Goal: Task Accomplishment & Management: Manage account settings

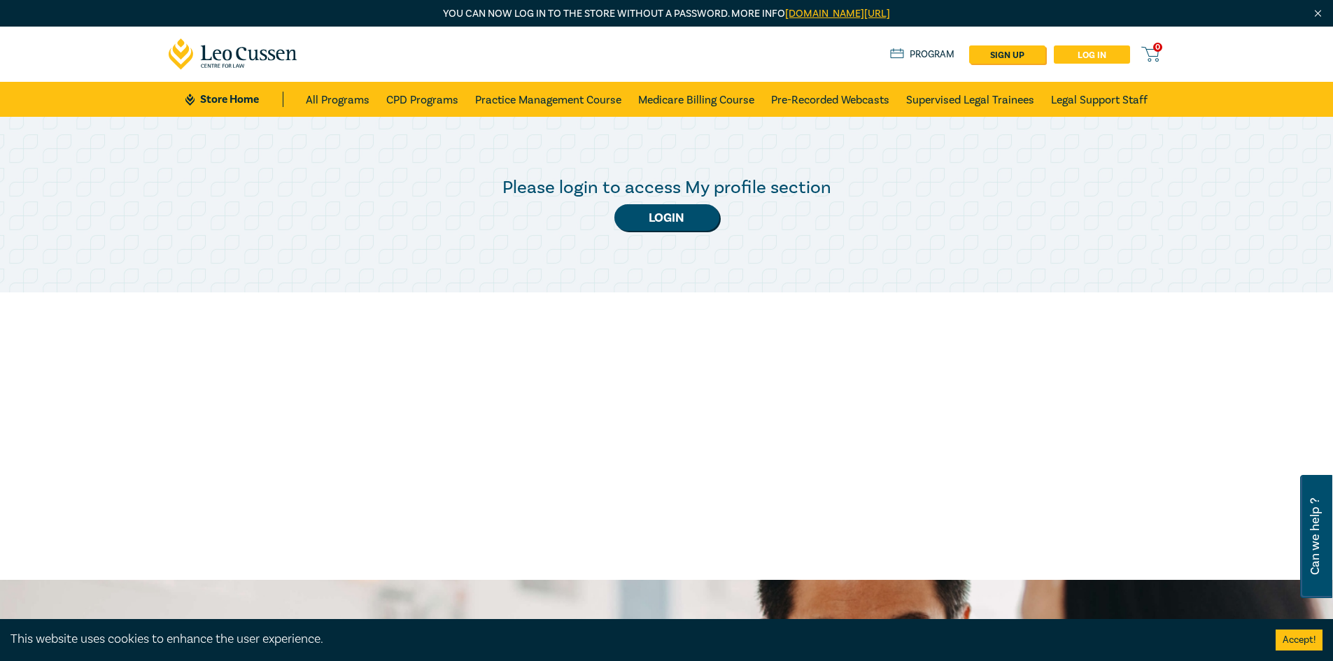
click at [1089, 56] on link "Log in" at bounding box center [1092, 54] width 76 height 18
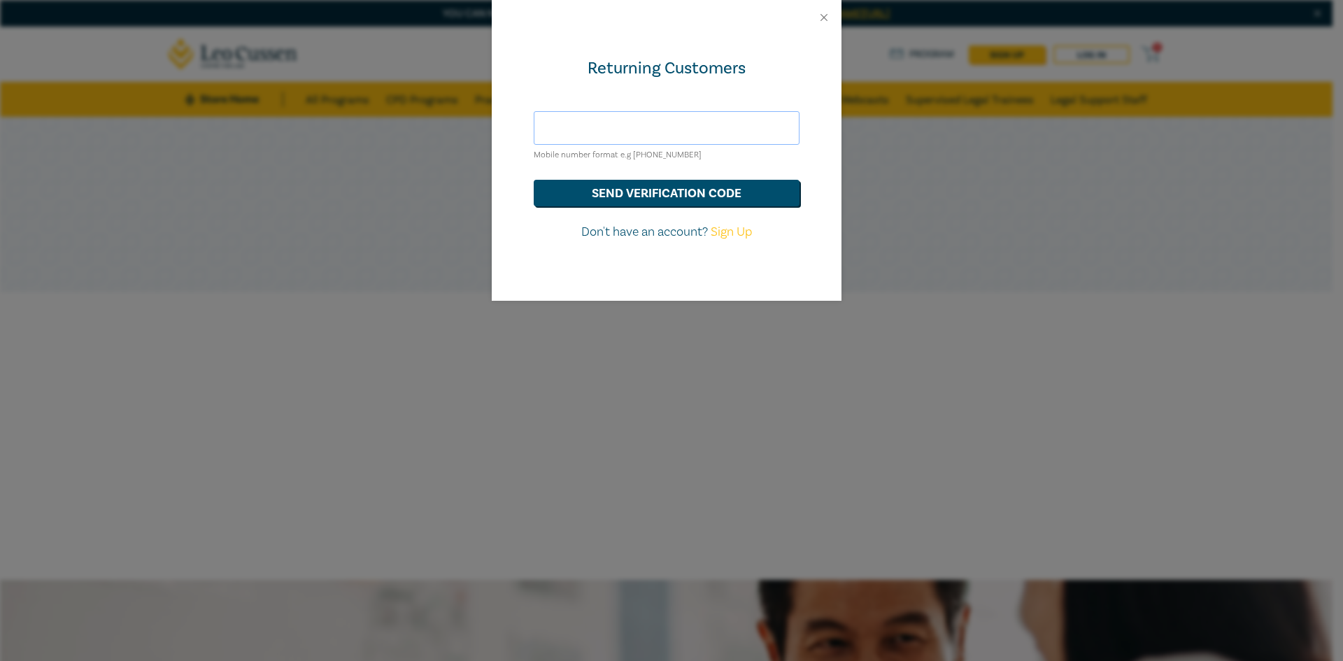
click at [666, 127] on input "text" at bounding box center [667, 128] width 266 height 34
type input "hds@hoyledasilva.com.au"
click at [641, 198] on button "send verification code" at bounding box center [667, 193] width 266 height 27
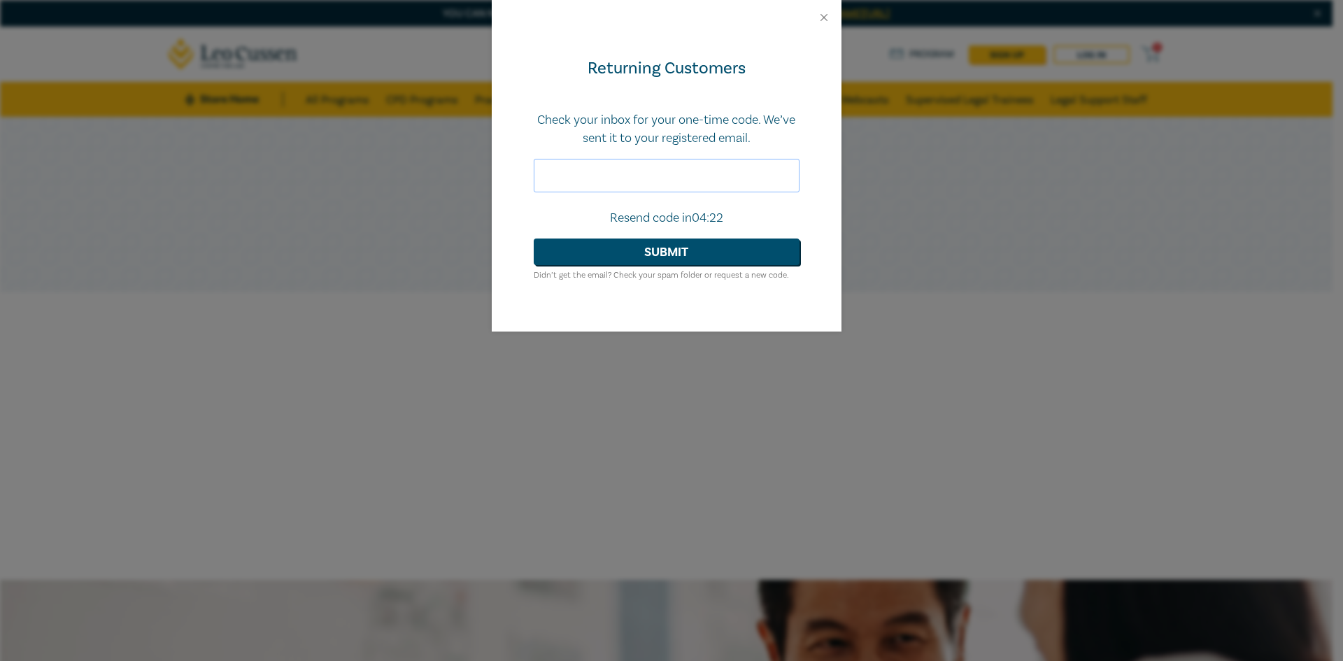
click at [643, 174] on input "text" at bounding box center [667, 176] width 266 height 34
click at [920, 469] on div "Returning Customers Check your inbox for your one-time code. We’ve sent it to y…" at bounding box center [671, 330] width 1343 height 661
click at [635, 183] on input "text" at bounding box center [667, 176] width 266 height 34
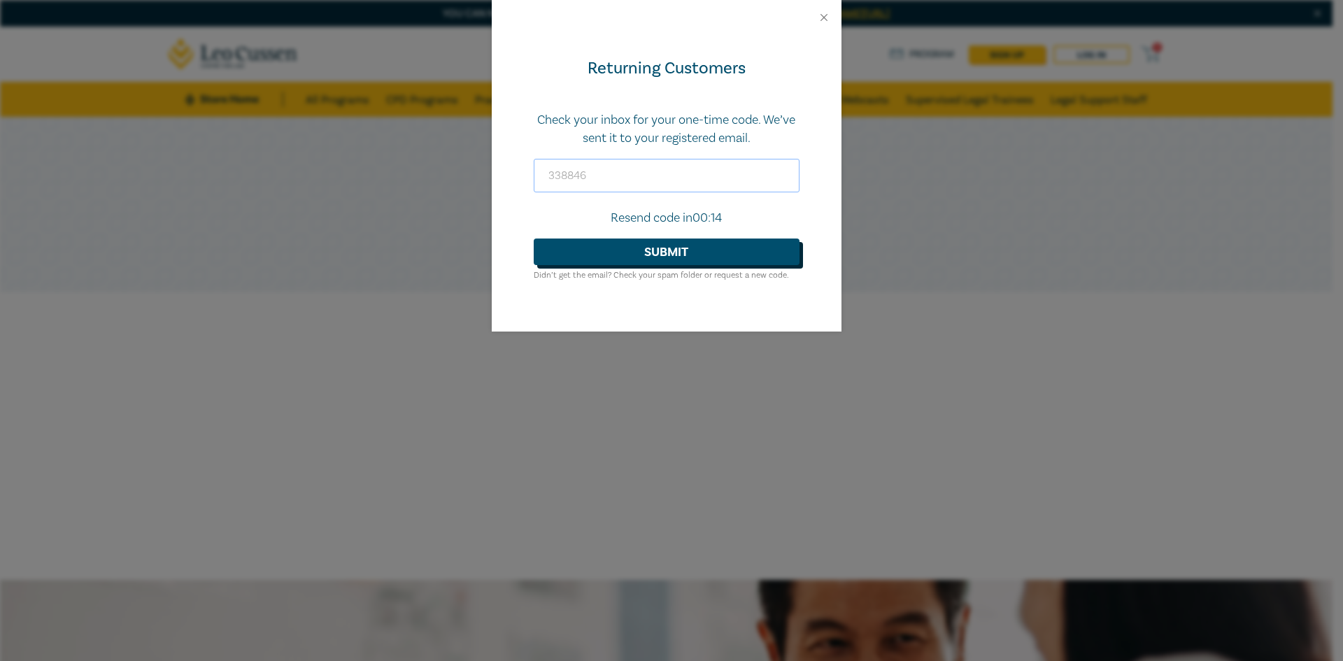
type input "338846"
click at [650, 247] on button "Submit" at bounding box center [667, 252] width 266 height 27
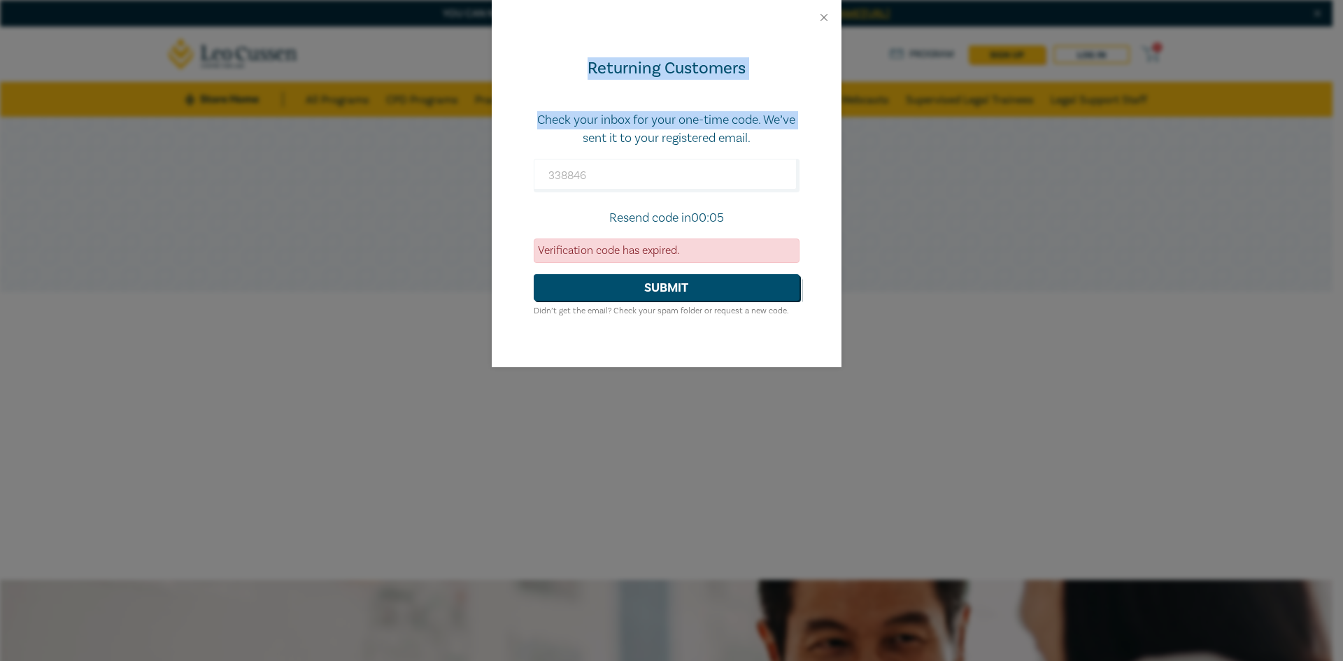
drag, startPoint x: 507, startPoint y: 17, endPoint x: 510, endPoint y: 138, distance: 121.1
click at [510, 138] on div "Returning Customers Check your inbox for your one-time code. We’ve sent it to y…" at bounding box center [667, 183] width 350 height 367
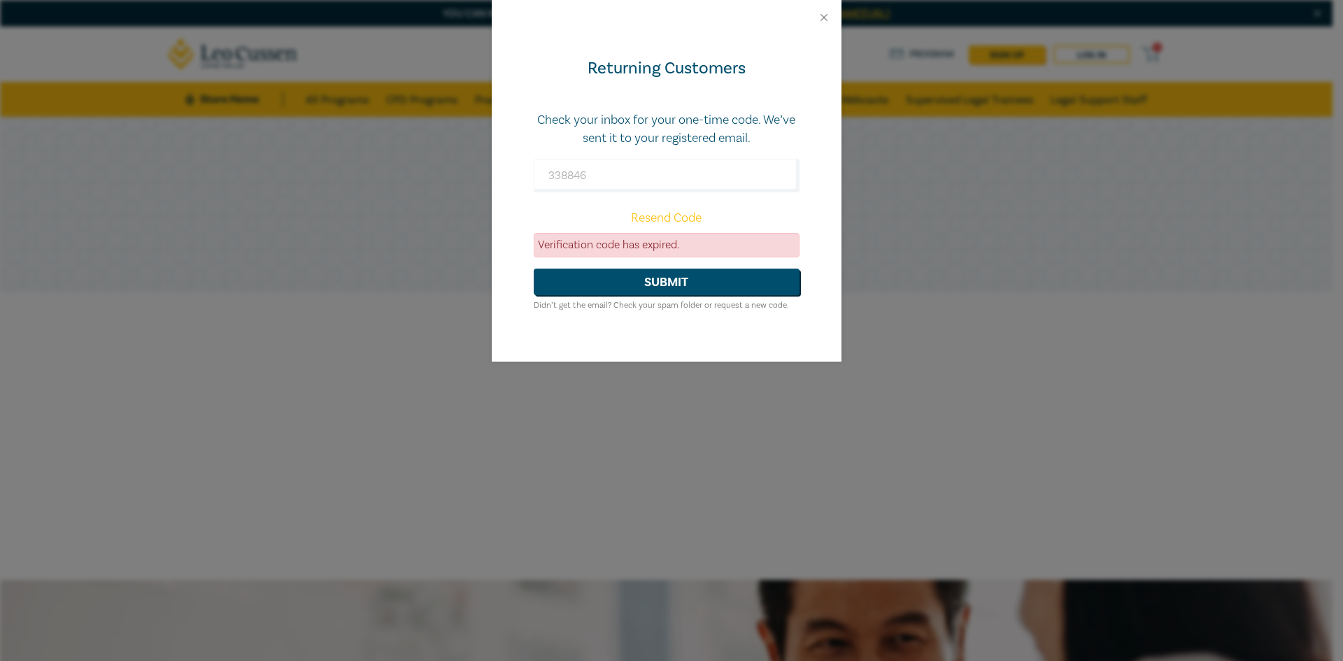
click at [936, 272] on div "Returning Customers Check your inbox for your one-time code. We’ve sent it to y…" at bounding box center [671, 330] width 1343 height 661
click at [642, 167] on input "338846" at bounding box center [667, 176] width 266 height 34
click at [993, 285] on div "Returning Customers Check your inbox for your one-time code. We’ve sent it to y…" at bounding box center [671, 330] width 1343 height 661
click at [819, 6] on div at bounding box center [667, 17] width 350 height 35
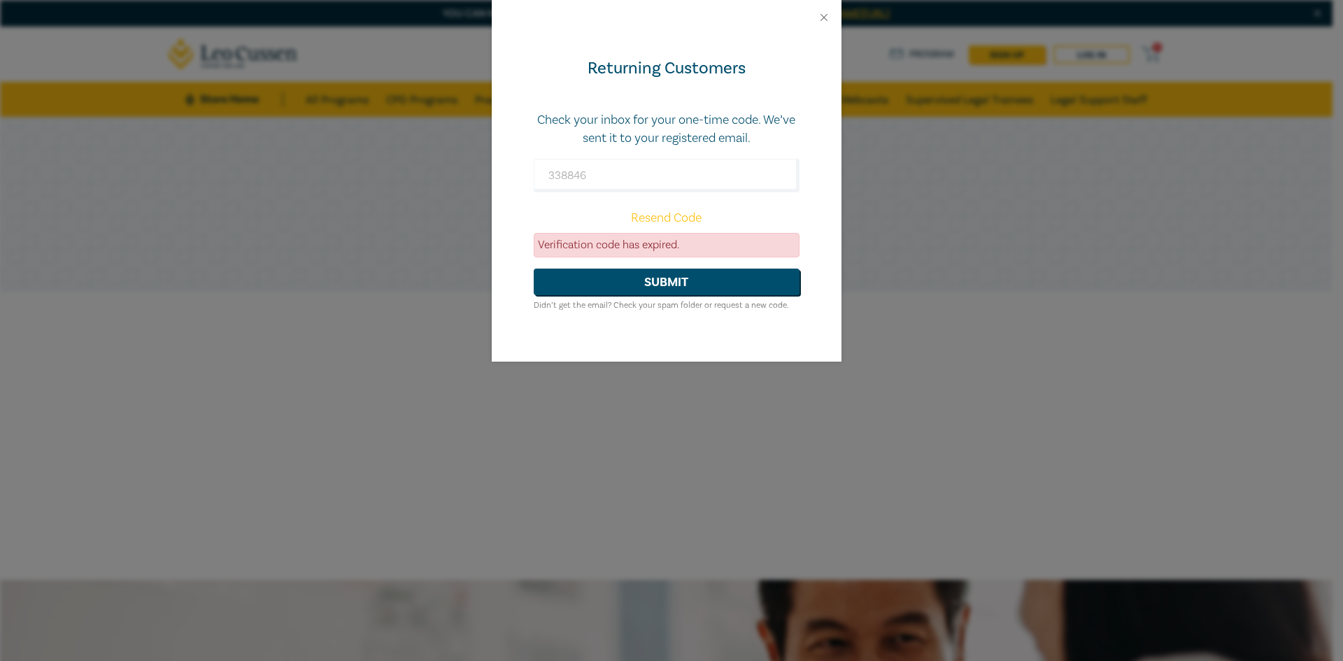
click at [819, 6] on div at bounding box center [667, 17] width 350 height 35
click at [821, 20] on button "Close" at bounding box center [824, 17] width 13 height 13
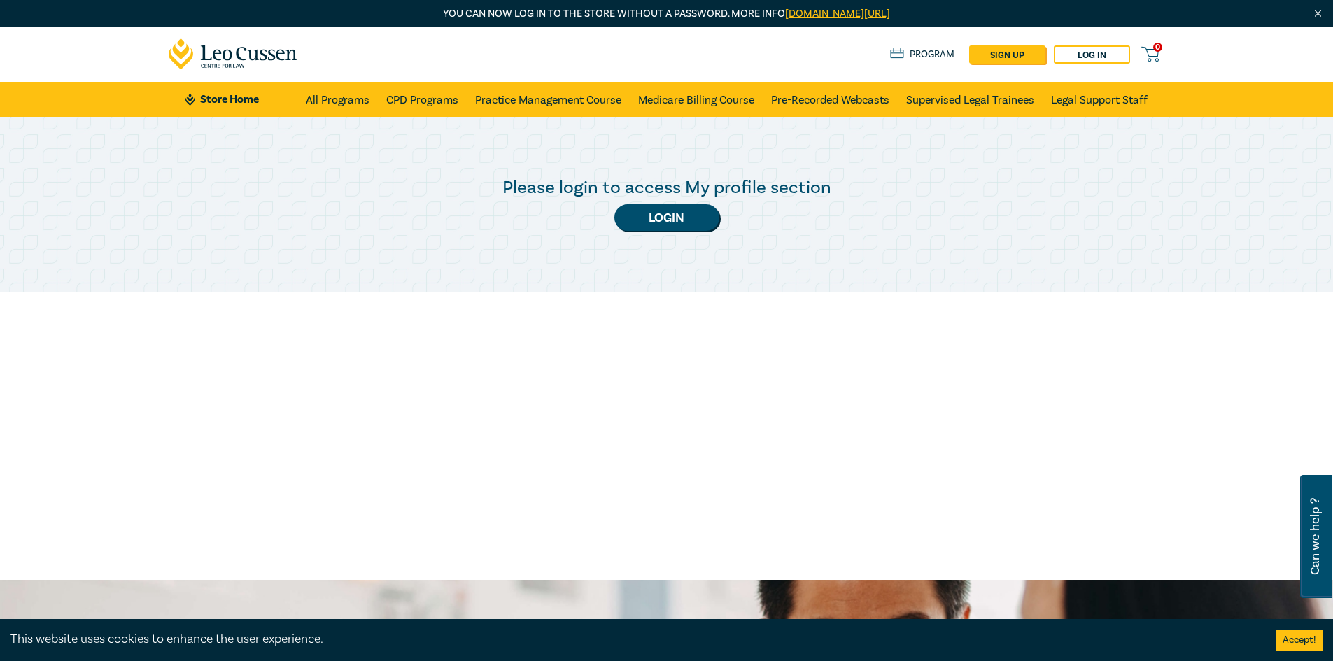
click at [949, 482] on div "Please login to access My profile section Login" at bounding box center [666, 348] width 1333 height 463
click at [720, 449] on div "Please login to access My profile section Login" at bounding box center [666, 348] width 1333 height 463
click at [1101, 57] on link "Log in" at bounding box center [1092, 54] width 76 height 18
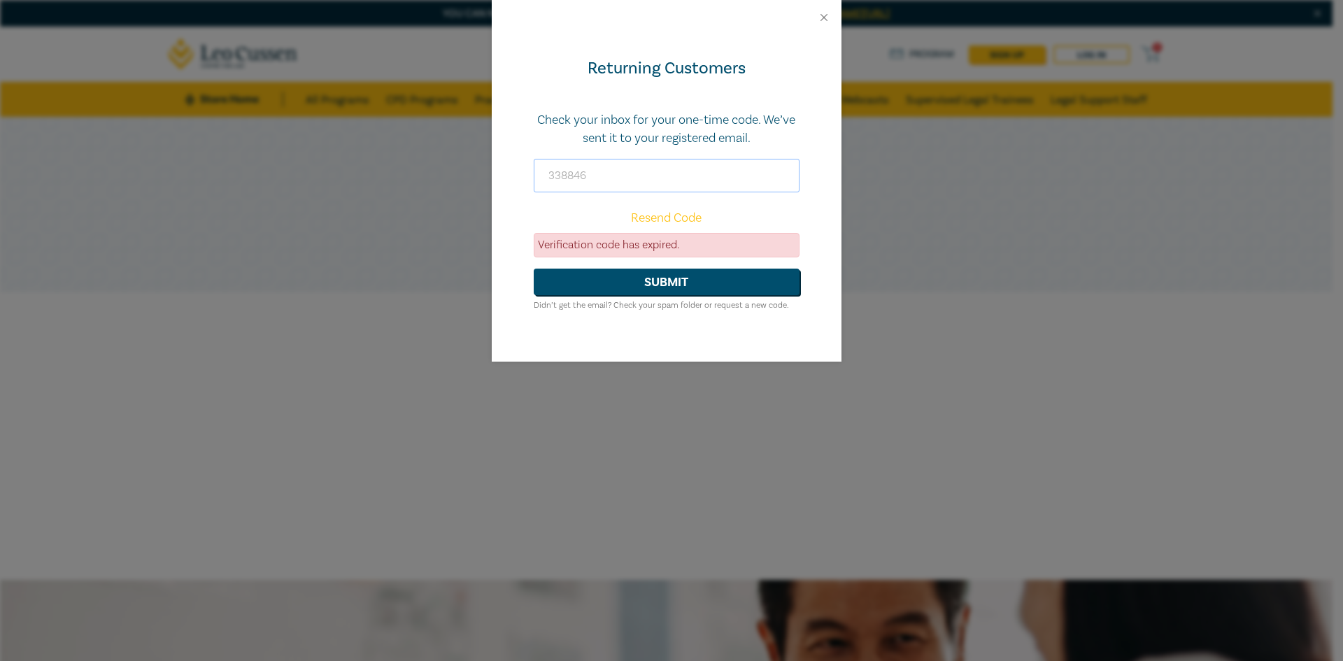
click at [669, 174] on input "338846" at bounding box center [667, 176] width 266 height 34
click at [1008, 364] on div "Returning Customers Check your inbox for your one-time code. We’ve sent it to y…" at bounding box center [671, 330] width 1343 height 661
click at [1027, 281] on div "Returning Customers Check your inbox for your one-time code. We’ve sent it to y…" at bounding box center [671, 330] width 1343 height 661
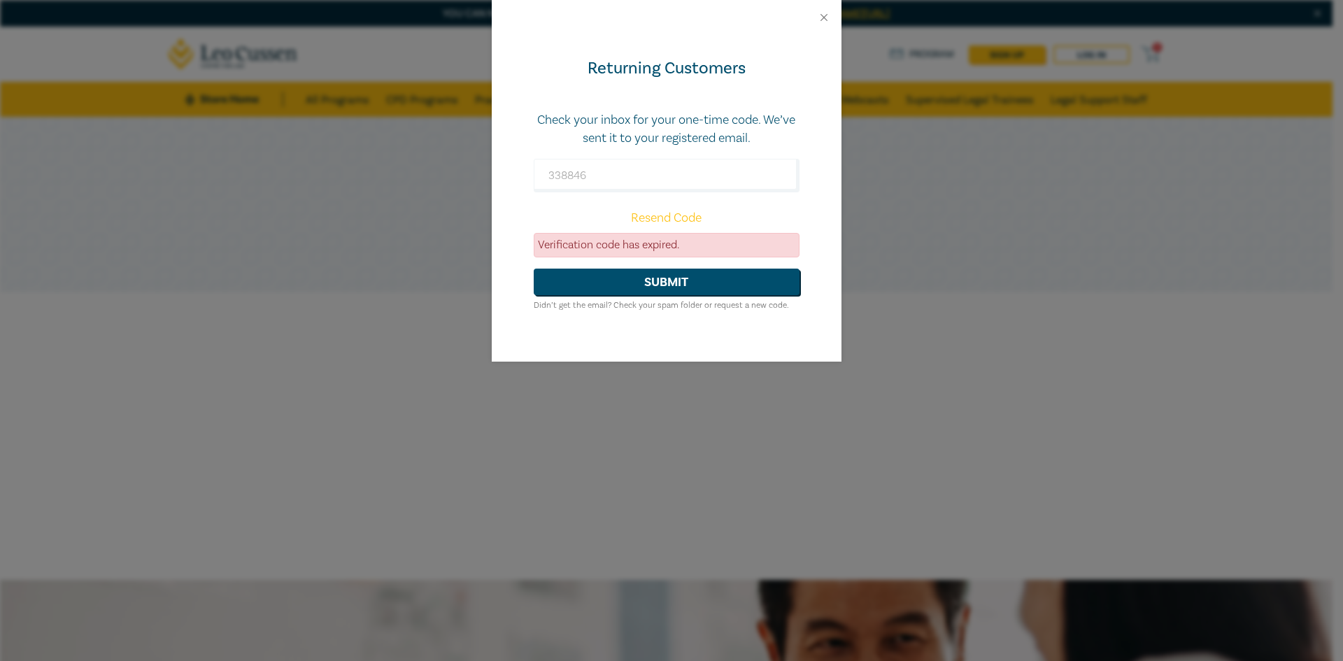
click at [1027, 281] on div "Returning Customers Check your inbox for your one-time code. We’ve sent it to y…" at bounding box center [671, 330] width 1343 height 661
click at [926, 453] on div "Returning Customers Check your inbox for your one-time code. We’ve sent it to y…" at bounding box center [671, 330] width 1343 height 661
click at [715, 464] on div "Returning Customers Check your inbox for your one-time code. We’ve sent it to y…" at bounding box center [671, 330] width 1343 height 661
click at [264, 312] on div "Returning Customers Check your inbox for your one-time code. We’ve sent it to y…" at bounding box center [671, 330] width 1343 height 661
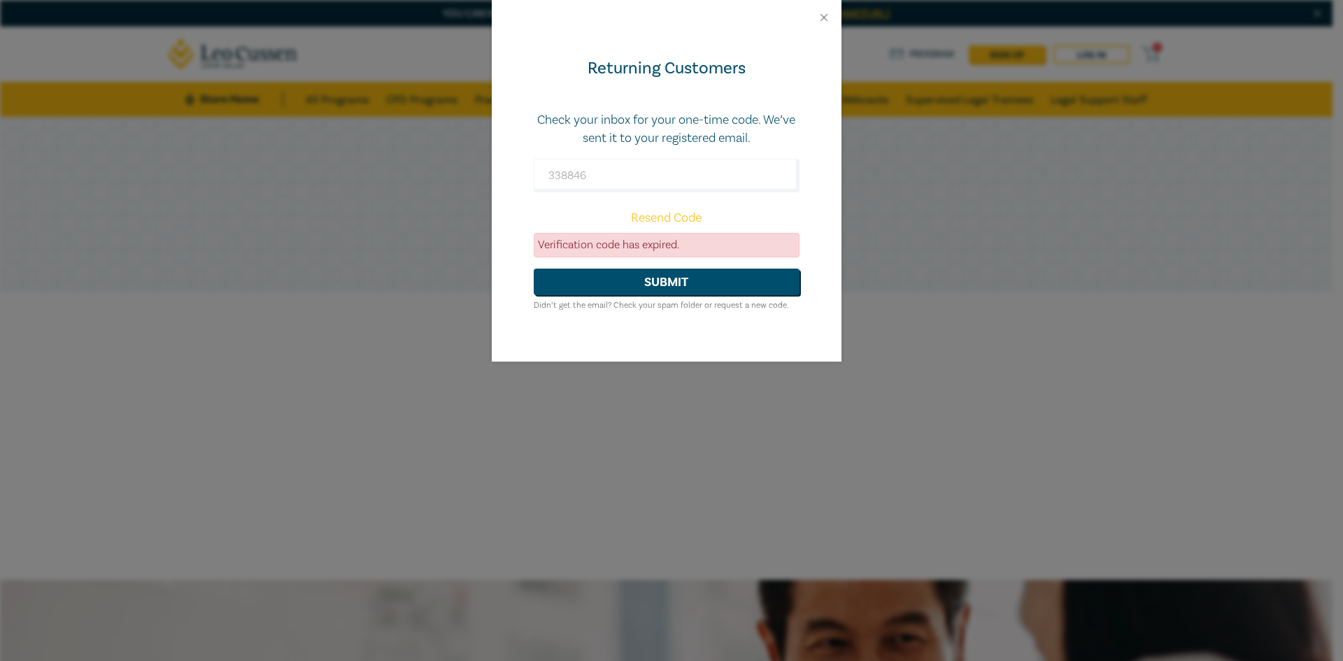
click at [264, 312] on div "Returning Customers Check your inbox for your one-time code. We’ve sent it to y…" at bounding box center [671, 330] width 1343 height 661
click at [1080, 318] on div "Returning Customers Check your inbox for your one-time code. We’ve sent it to y…" at bounding box center [671, 330] width 1343 height 661
click at [596, 415] on div "Returning Customers Check your inbox for your one-time code. We’ve sent it to y…" at bounding box center [671, 330] width 1343 height 661
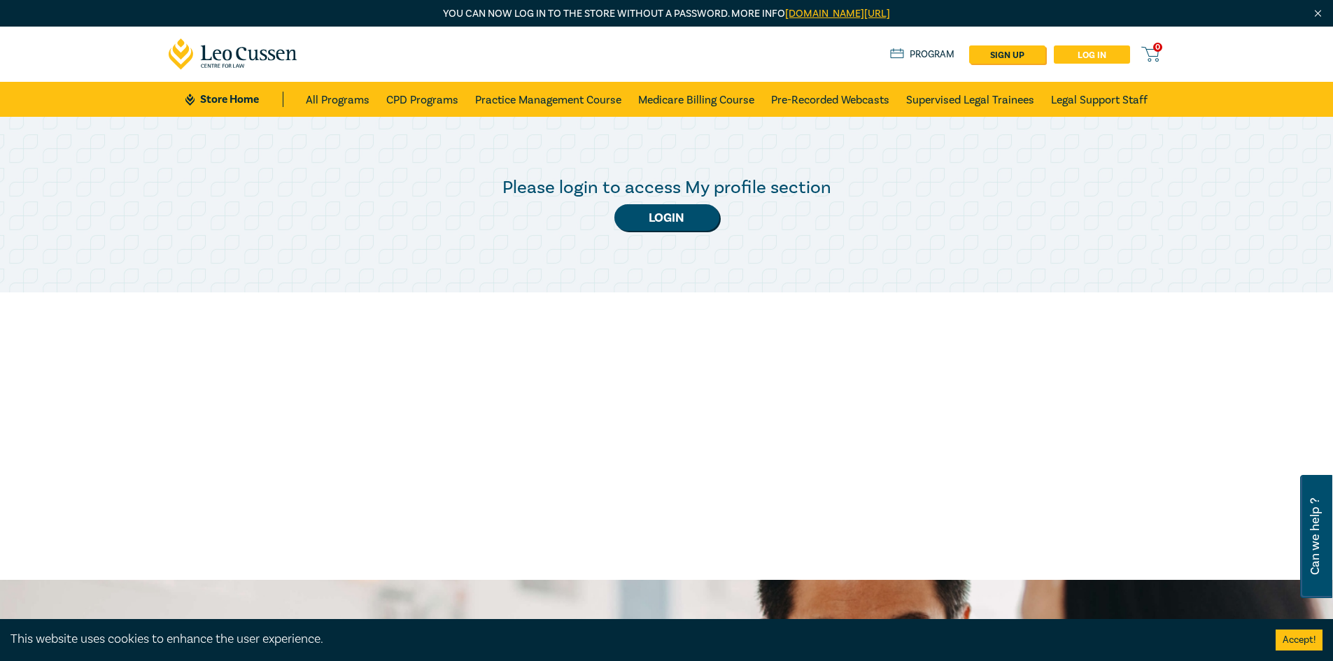
click at [1096, 52] on link "Log in" at bounding box center [1092, 54] width 76 height 18
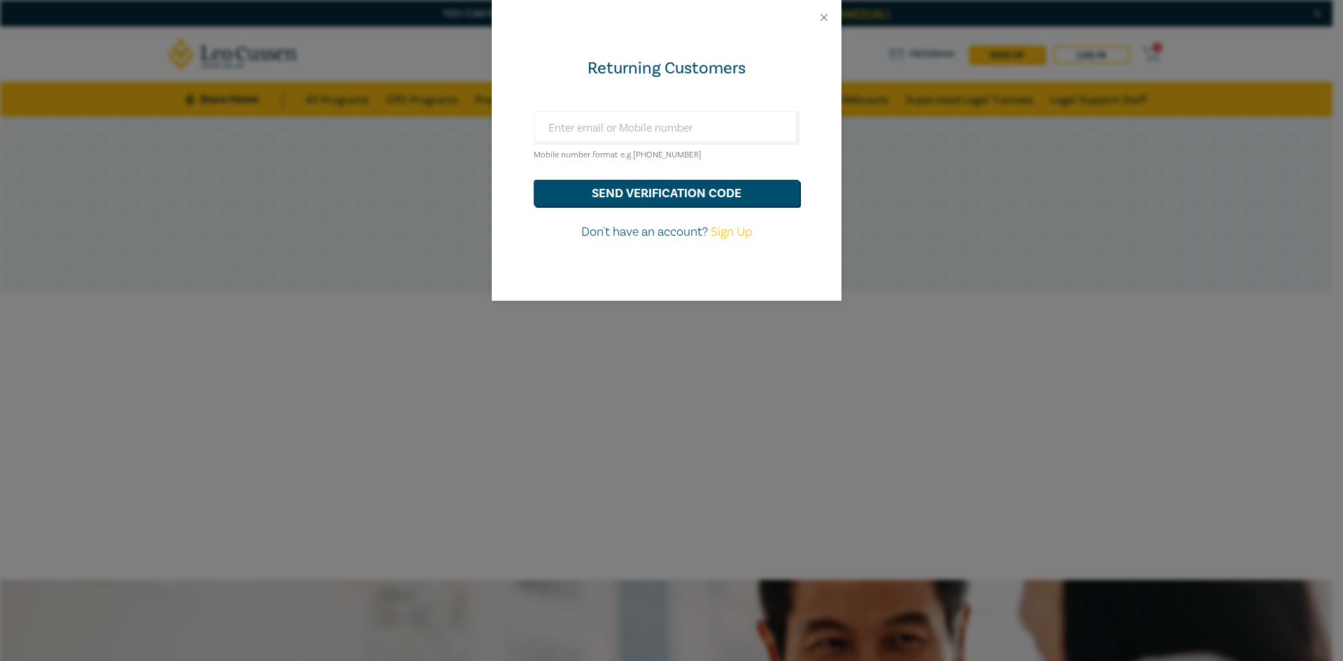
click at [994, 498] on div "Returning Customers Mobile number format e.g [PHONE_NUMBER] send verification c…" at bounding box center [671, 330] width 1343 height 661
click at [887, 432] on div "Returning Customers Mobile number format e.g [PHONE_NUMBER] send verification c…" at bounding box center [671, 330] width 1343 height 661
click at [206, 174] on div "Returning Customers Mobile number format e.g [PHONE_NUMBER] send verification c…" at bounding box center [671, 330] width 1343 height 661
click at [660, 445] on div "Returning Customers Mobile number format e.g [PHONE_NUMBER] send verification c…" at bounding box center [671, 330] width 1343 height 661
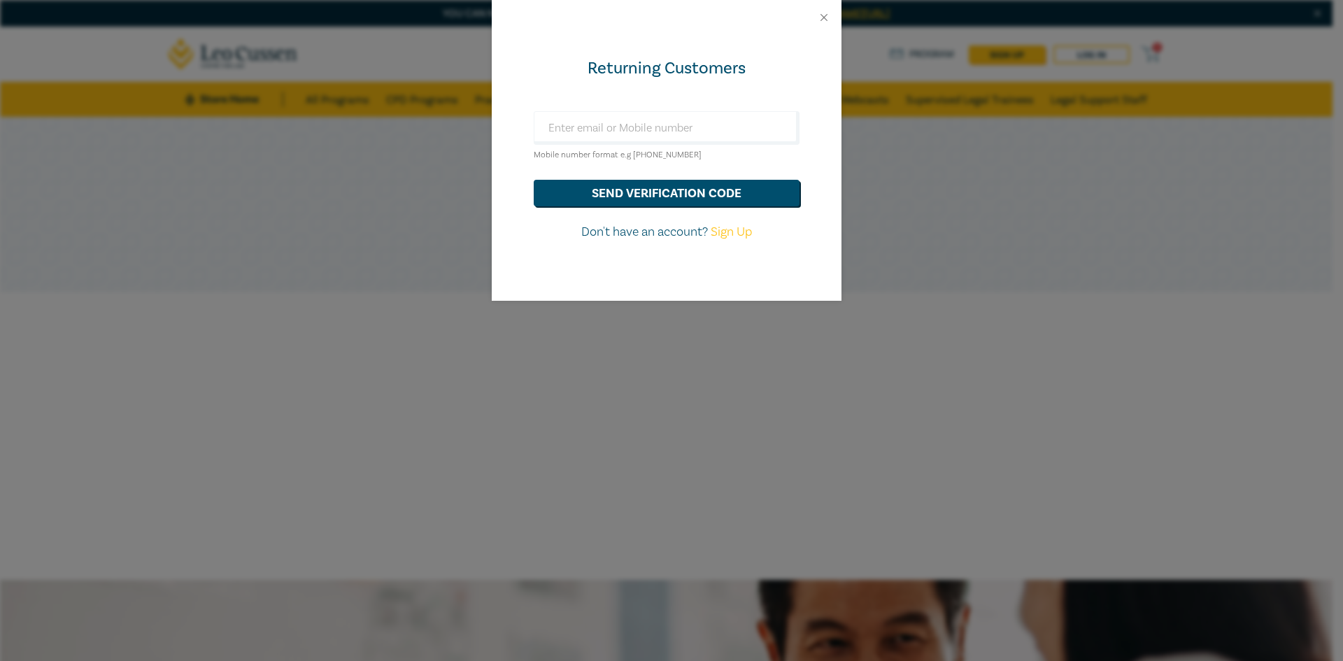
click at [661, 444] on div "Returning Customers Mobile number format e.g [PHONE_NUMBER] send verification c…" at bounding box center [671, 330] width 1343 height 661
click at [865, 421] on div "Returning Customers Mobile number format e.g [PHONE_NUMBER] send verification c…" at bounding box center [671, 330] width 1343 height 661
click at [843, 372] on div "Returning Customers Mobile number format e.g [PHONE_NUMBER] send verification c…" at bounding box center [671, 330] width 1343 height 661
click at [1099, 252] on div "Returning Customers Mobile number format e.g [PHONE_NUMBER] send verification c…" at bounding box center [671, 330] width 1343 height 661
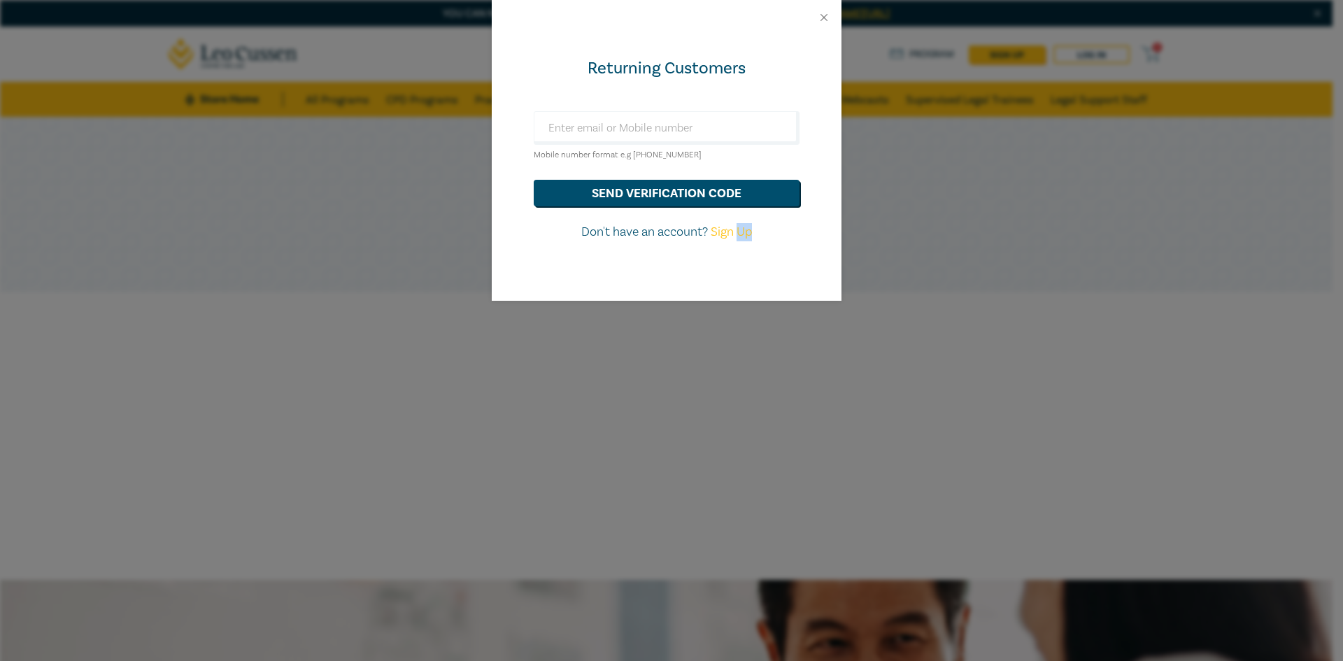
click at [959, 234] on div "Returning Customers Mobile number format e.g [PHONE_NUMBER] send verification c…" at bounding box center [671, 330] width 1343 height 661
